Goal: Task Accomplishment & Management: Use online tool/utility

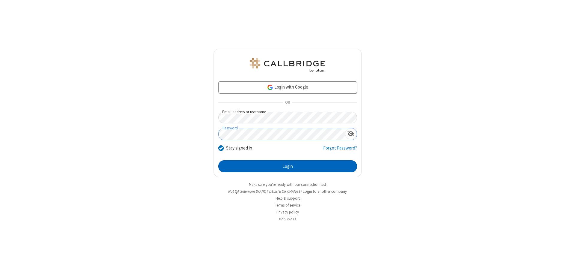
click at [288, 166] on button "Login" at bounding box center [288, 166] width 139 height 12
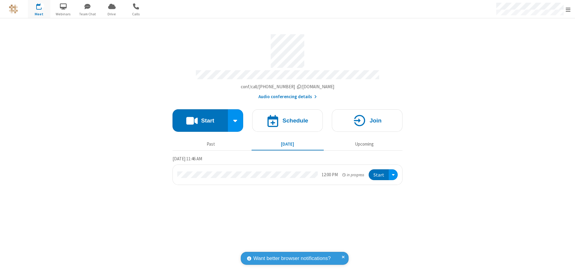
click at [569, 9] on span "Open menu" at bounding box center [568, 10] width 5 height 6
click at [112, 14] on span "Drive" at bounding box center [112, 13] width 22 height 5
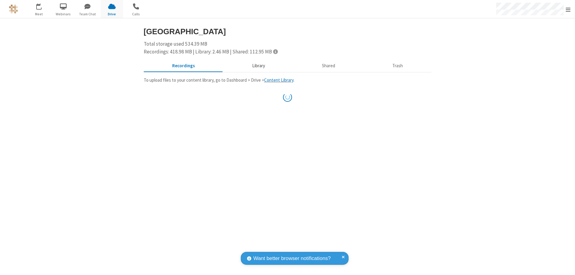
click at [258, 66] on button "Library" at bounding box center [259, 65] width 70 height 11
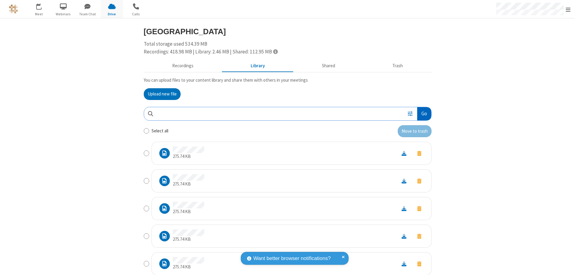
click at [422, 113] on button "Go" at bounding box center [425, 113] width 14 height 13
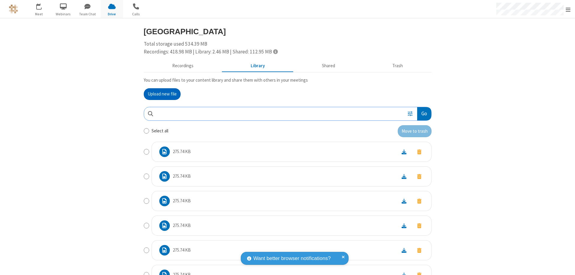
click at [160, 94] on button "Upload new file" at bounding box center [162, 94] width 37 height 12
